Goal: Task Accomplishment & Management: Manage account settings

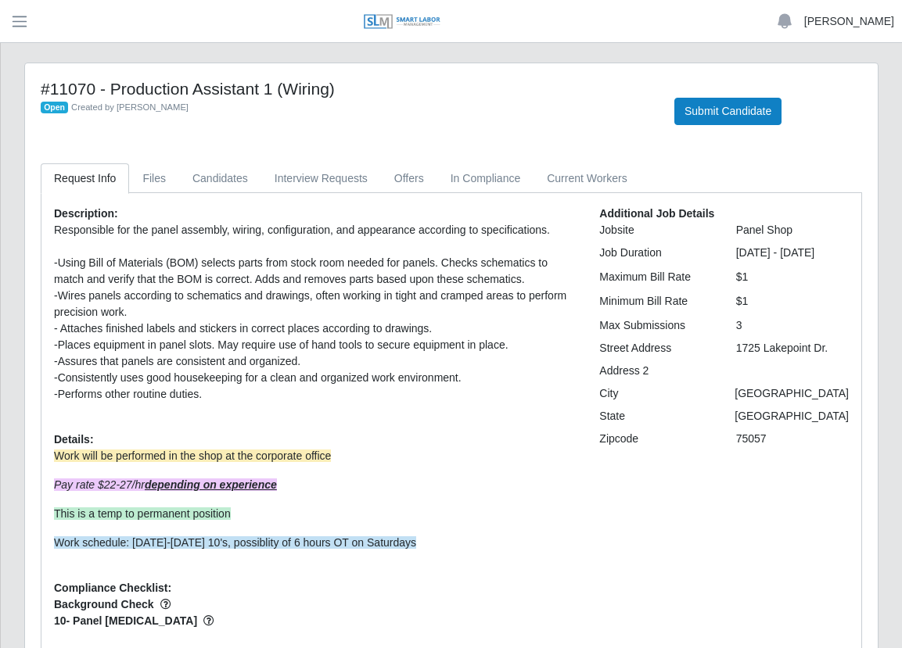
click at [852, 21] on link "[PERSON_NAME]" at bounding box center [849, 21] width 90 height 16
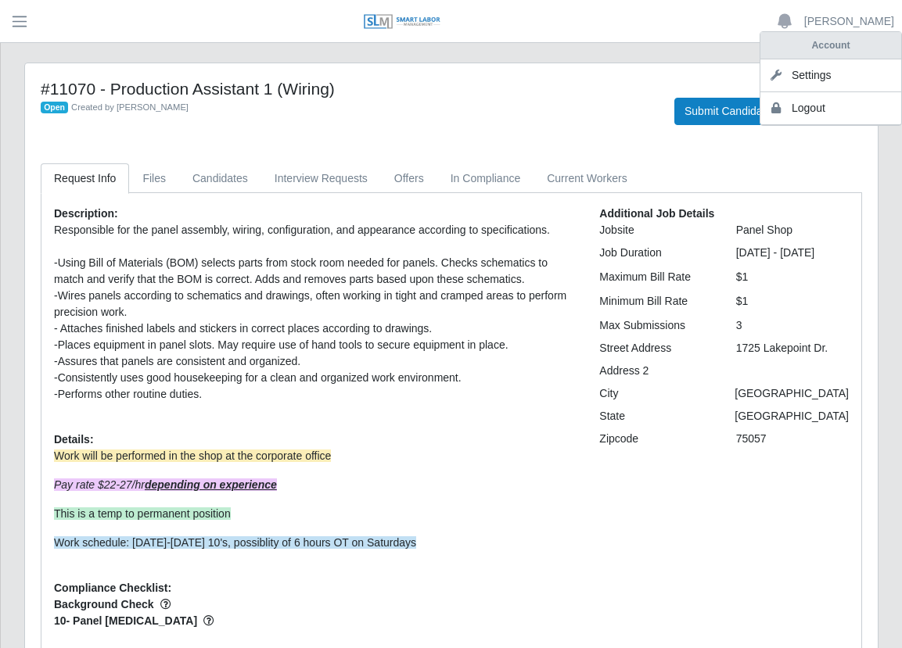
click at [831, 109] on link "Logout" at bounding box center [830, 108] width 141 height 33
